Goal: Information Seeking & Learning: Check status

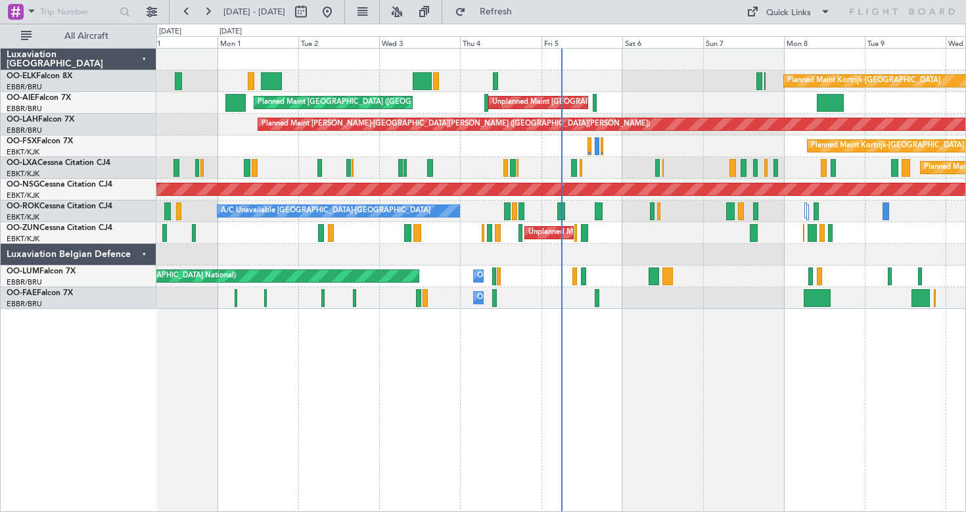
click at [140, 254] on div "Luxaviation Belgian Defence" at bounding box center [79, 255] width 156 height 22
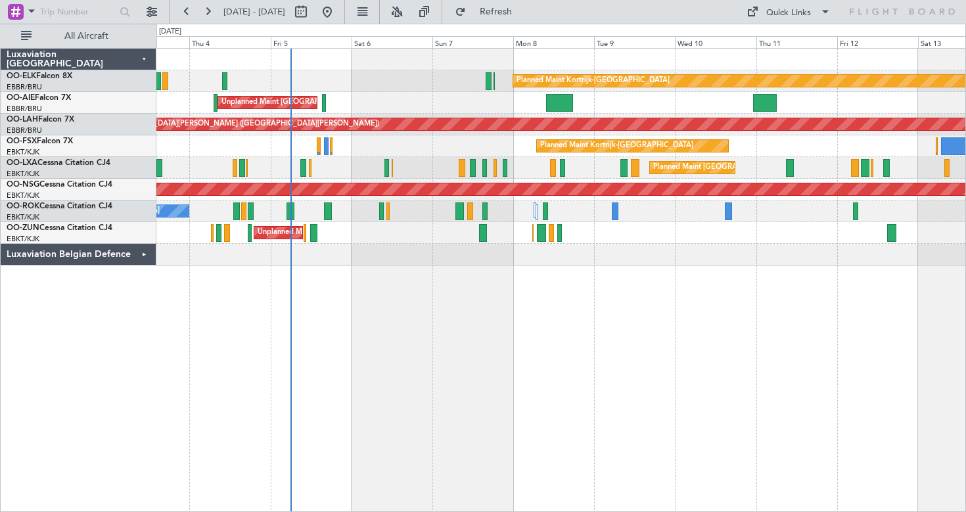
click at [342, 241] on div "Planned Maint Kortrijk-[GEOGRAPHIC_DATA] Unplanned Maint [GEOGRAPHIC_DATA] ([GE…" at bounding box center [560, 157] width 809 height 217
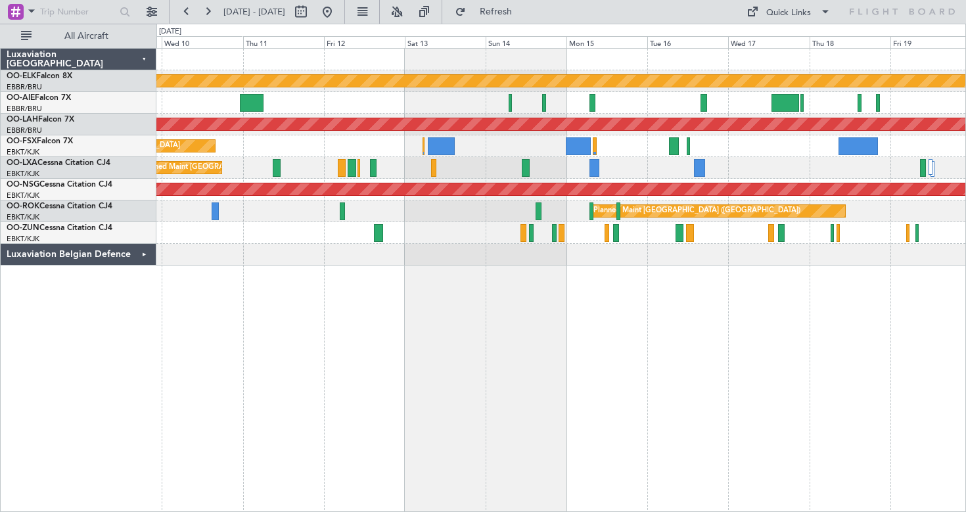
click at [321, 268] on div "Planned Maint Kortrijk-[GEOGRAPHIC_DATA] Planned [GEOGRAPHIC_DATA][PERSON_NAME]…" at bounding box center [561, 280] width 810 height 464
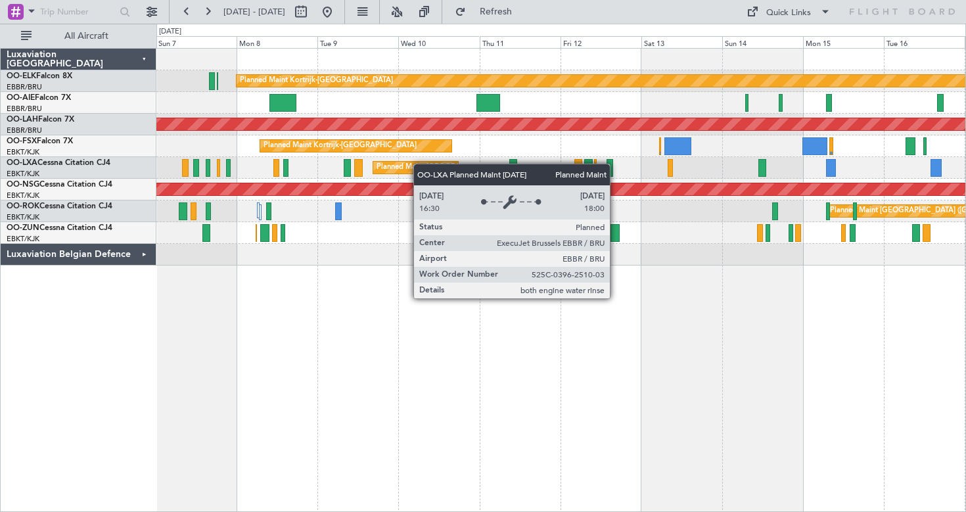
click at [435, 167] on div "Planned Maint Kortrijk-[GEOGRAPHIC_DATA] Unplanned Maint [GEOGRAPHIC_DATA] ([GE…" at bounding box center [560, 157] width 809 height 217
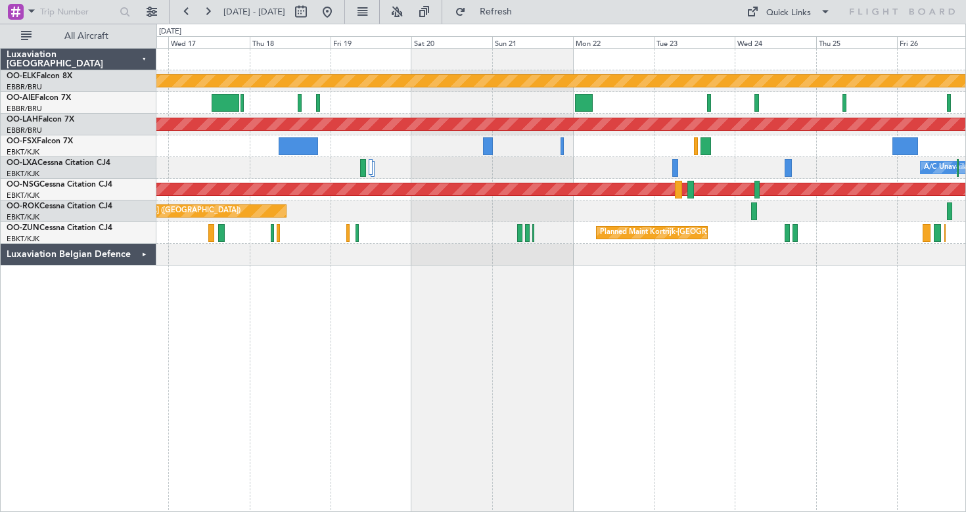
click at [393, 202] on div "Planned Maint Kortrijk-[GEOGRAPHIC_DATA] Planned [GEOGRAPHIC_DATA][PERSON_NAME]…" at bounding box center [560, 157] width 809 height 217
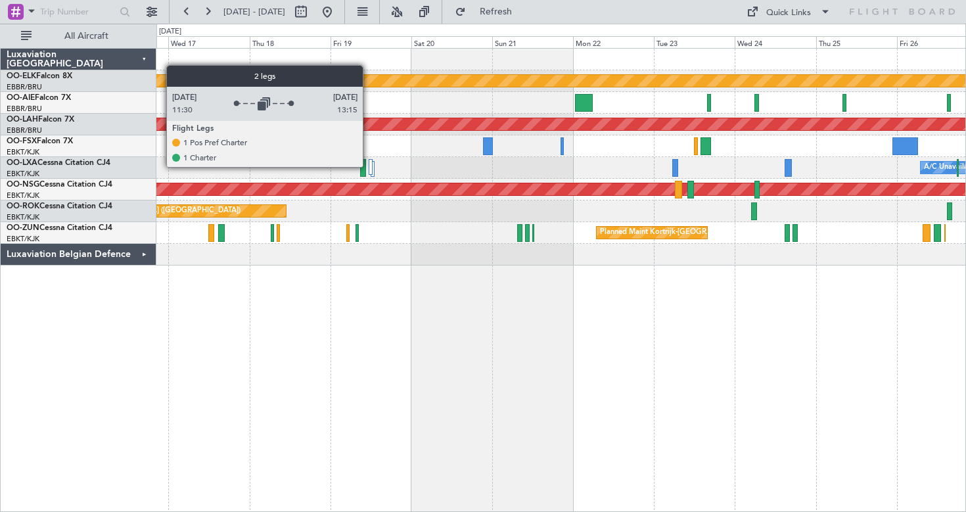
click at [369, 166] on div at bounding box center [371, 167] width 4 height 16
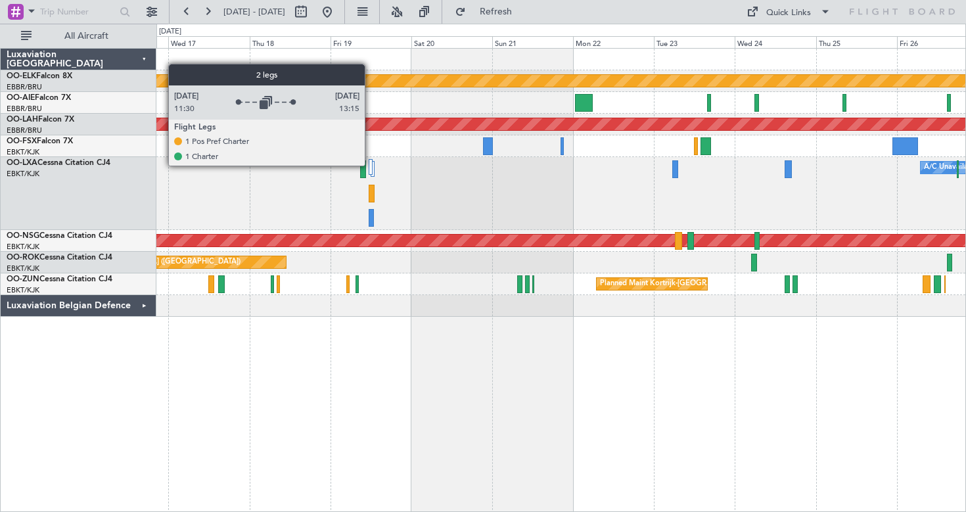
click at [371, 165] on div at bounding box center [371, 167] width 4 height 16
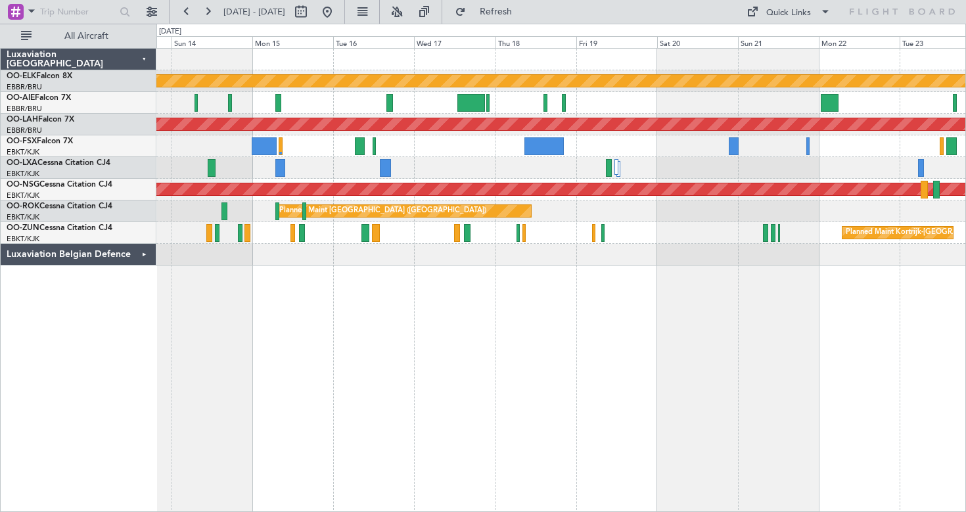
click at [571, 235] on div "Planned Maint Kortrijk-[GEOGRAPHIC_DATA] Planned [GEOGRAPHIC_DATA][PERSON_NAME]…" at bounding box center [560, 157] width 809 height 217
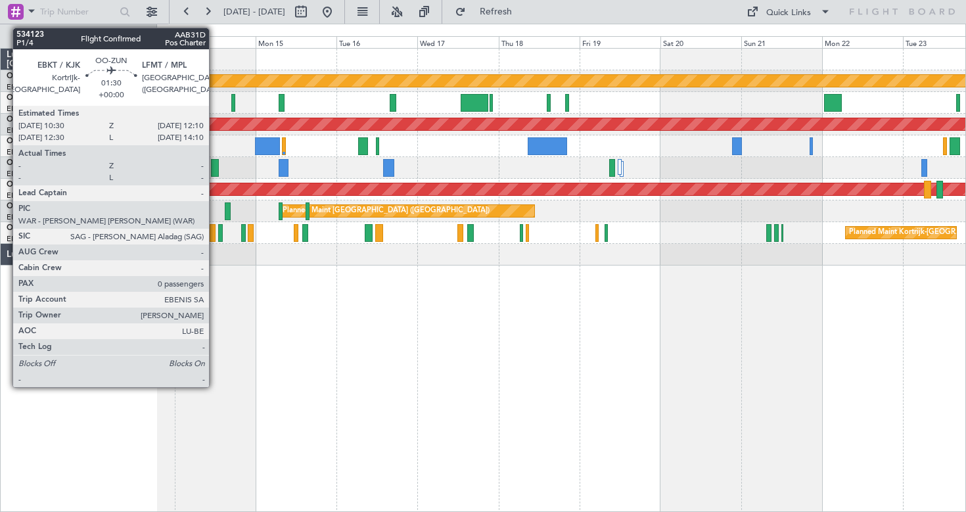
click at [215, 224] on div at bounding box center [213, 233] width 6 height 18
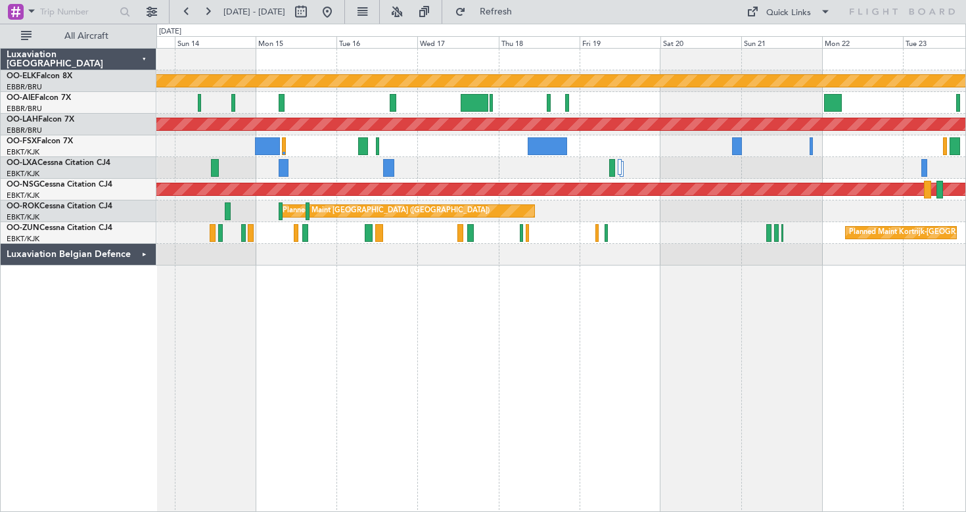
click at [420, 260] on div at bounding box center [560, 255] width 809 height 22
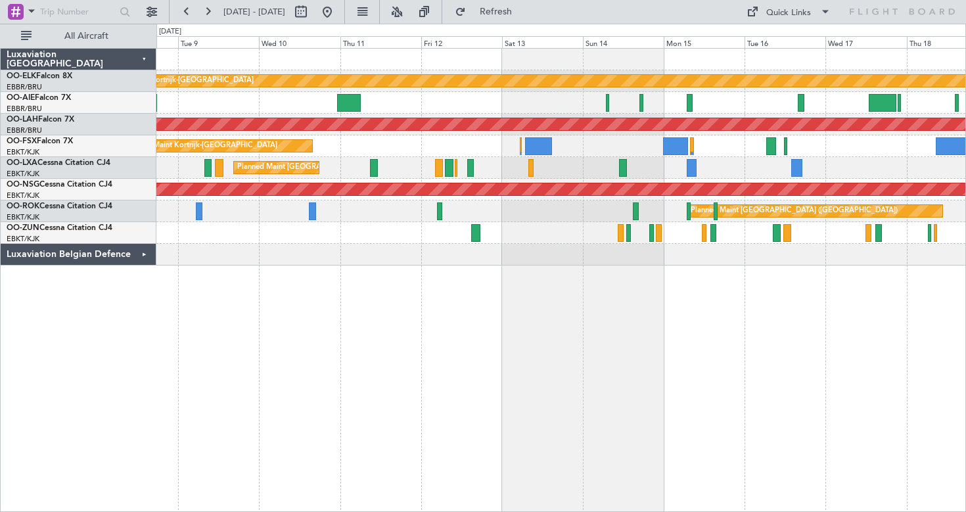
click at [552, 329] on div "Planned Maint Kortrijk-[GEOGRAPHIC_DATA] Planned [GEOGRAPHIC_DATA][PERSON_NAME]…" at bounding box center [561, 280] width 810 height 464
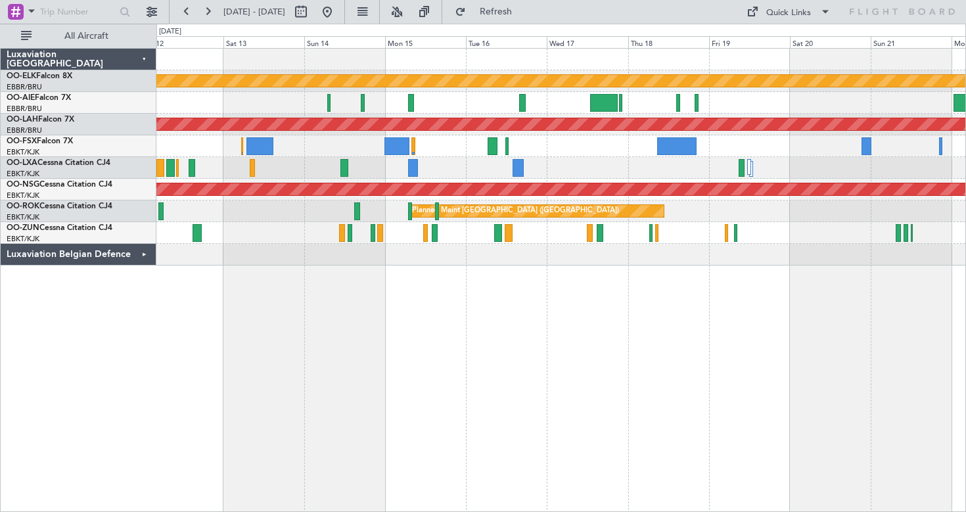
click at [524, 296] on div "Planned Maint Kortrijk-[GEOGRAPHIC_DATA] Planned [GEOGRAPHIC_DATA][PERSON_NAME]…" at bounding box center [561, 280] width 810 height 464
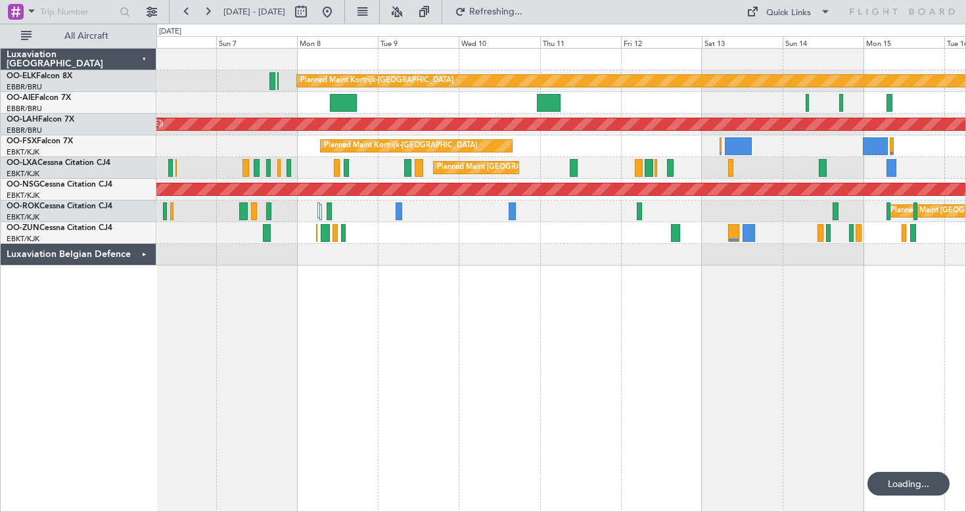
click at [779, 300] on div "Planned Maint Kortrijk-[GEOGRAPHIC_DATA] Unplanned Maint [GEOGRAPHIC_DATA] ([GE…" at bounding box center [561, 280] width 810 height 464
